Goal: Information Seeking & Learning: Learn about a topic

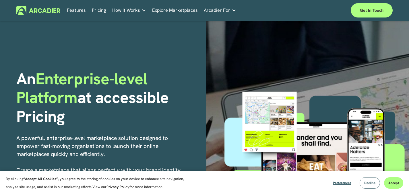
click at [367, 185] on span "Decline" at bounding box center [369, 183] width 11 height 5
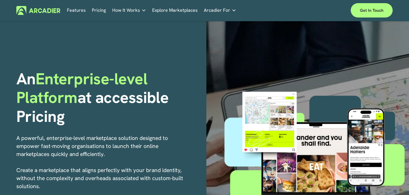
click at [99, 12] on link "Pricing" at bounding box center [99, 10] width 14 height 9
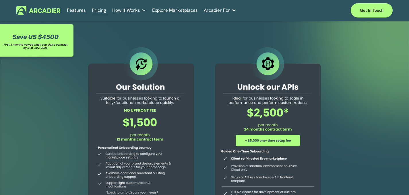
click at [177, 10] on link "Explore Marketplaces" at bounding box center [175, 10] width 46 height 9
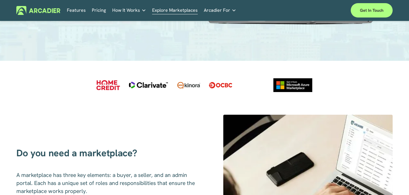
scroll to position [148, 0]
